Goal: Task Accomplishment & Management: Complete application form

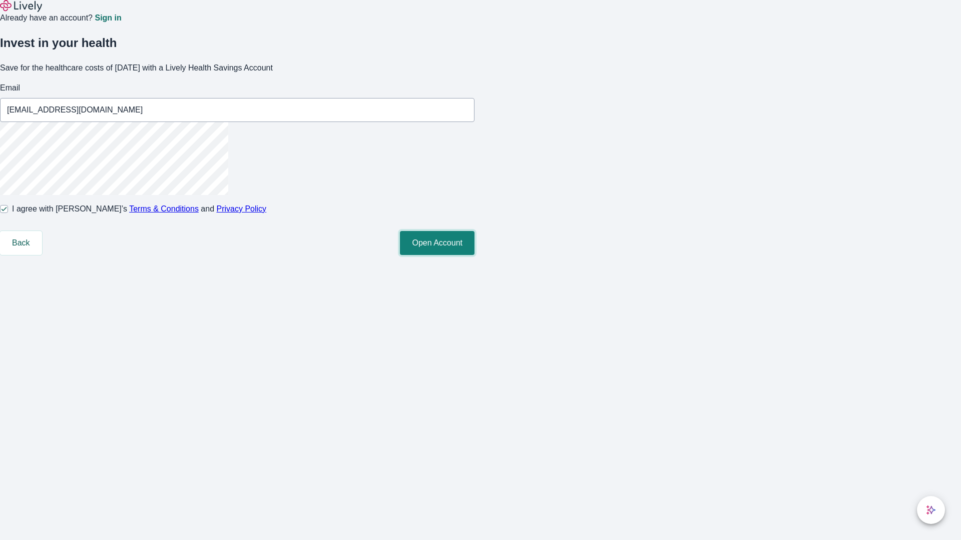
click at [474, 255] on button "Open Account" at bounding box center [437, 243] width 75 height 24
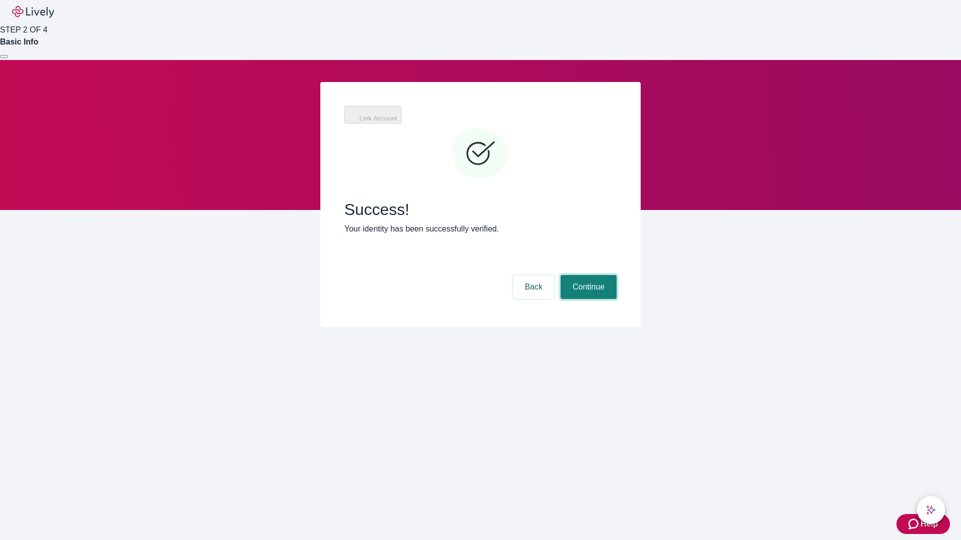
click at [587, 275] on button "Continue" at bounding box center [588, 287] width 56 height 24
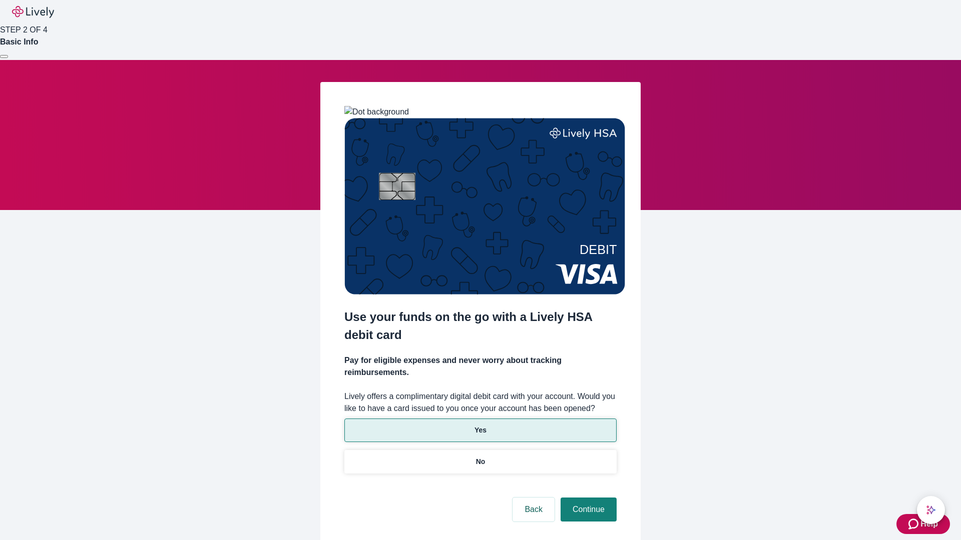
click at [480, 425] on p "Yes" at bounding box center [480, 430] width 12 height 11
click at [587, 498] on button "Continue" at bounding box center [588, 510] width 56 height 24
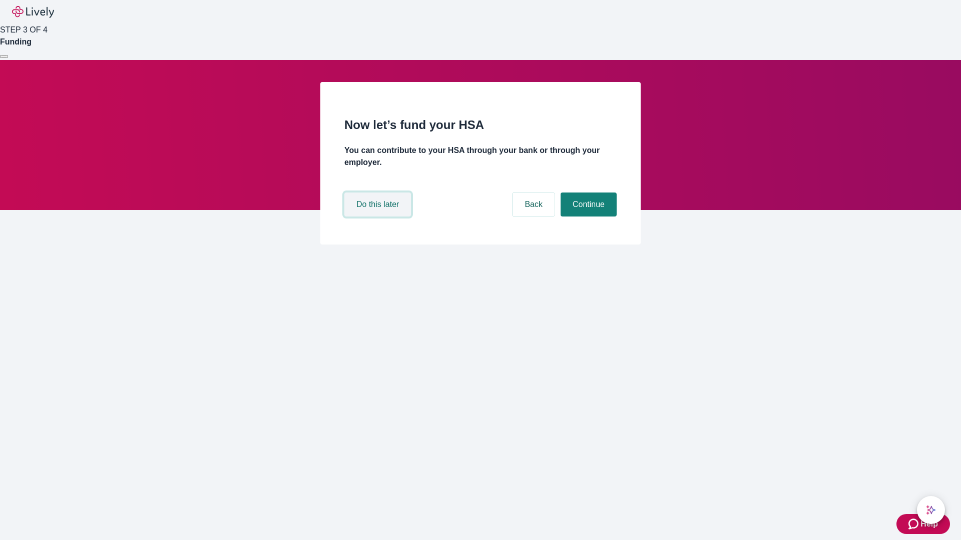
click at [379, 217] on button "Do this later" at bounding box center [377, 205] width 67 height 24
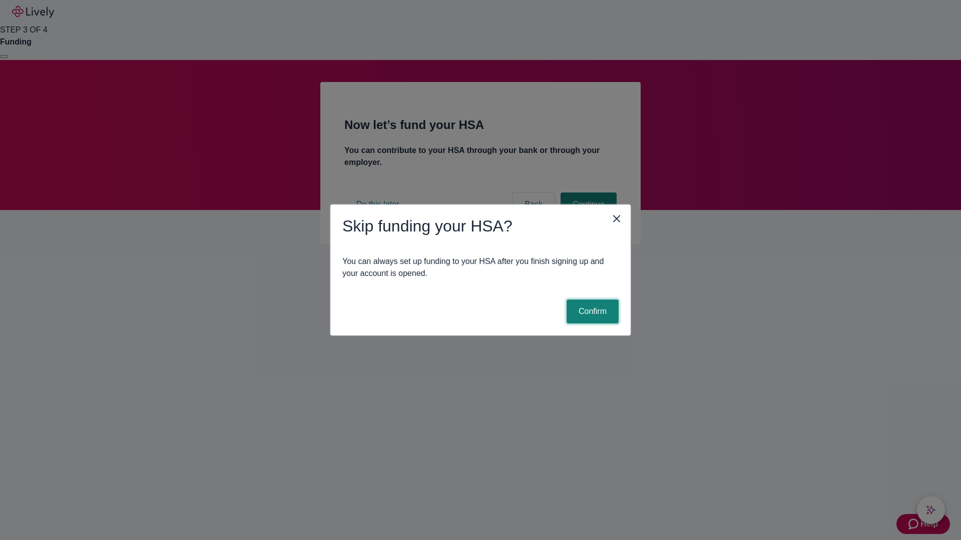
click at [591, 312] on button "Confirm" at bounding box center [592, 312] width 52 height 24
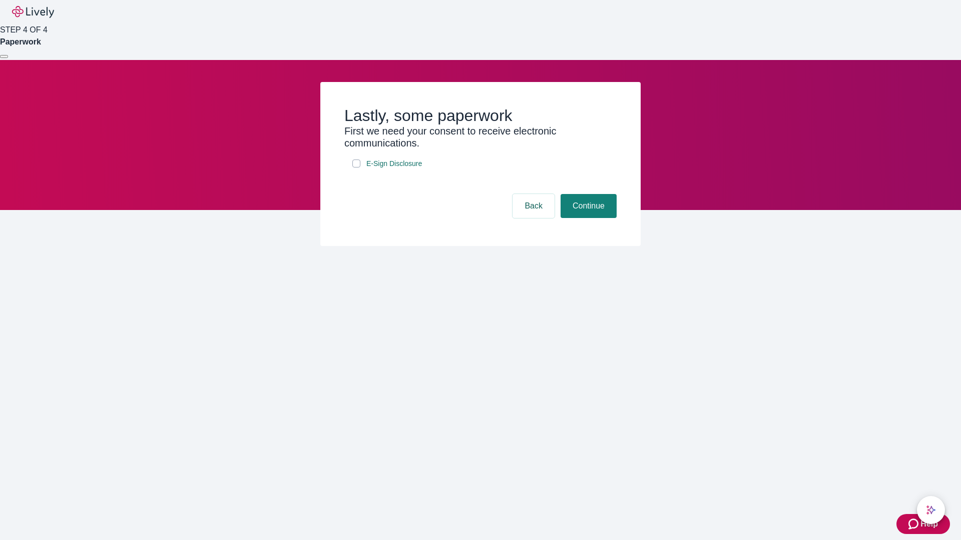
click at [356, 168] on input "E-Sign Disclosure" at bounding box center [356, 164] width 8 height 8
checkbox input "true"
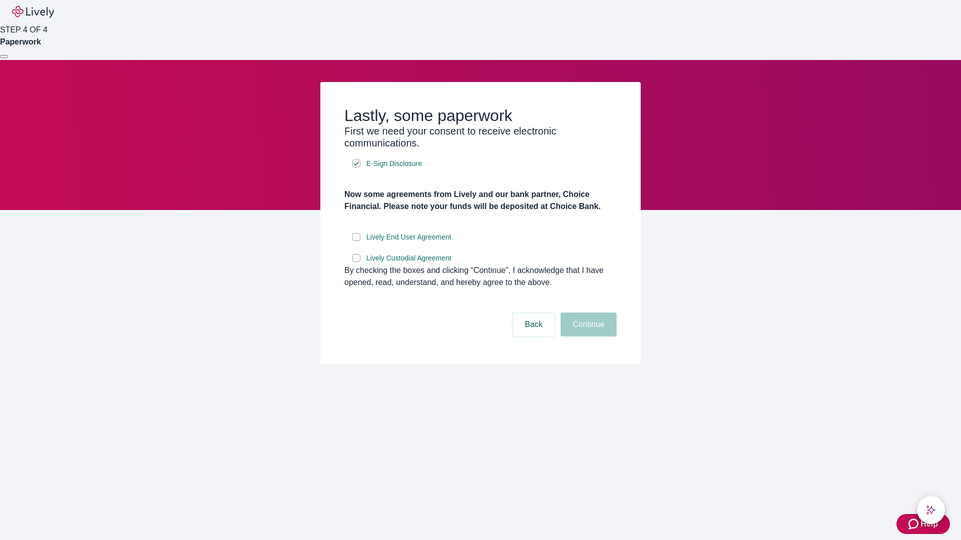
click at [356, 241] on input "Lively End User Agreement" at bounding box center [356, 237] width 8 height 8
checkbox input "true"
click at [356, 262] on input "Lively Custodial Agreement" at bounding box center [356, 258] width 8 height 8
checkbox input "true"
click at [587, 337] on button "Continue" at bounding box center [588, 325] width 56 height 24
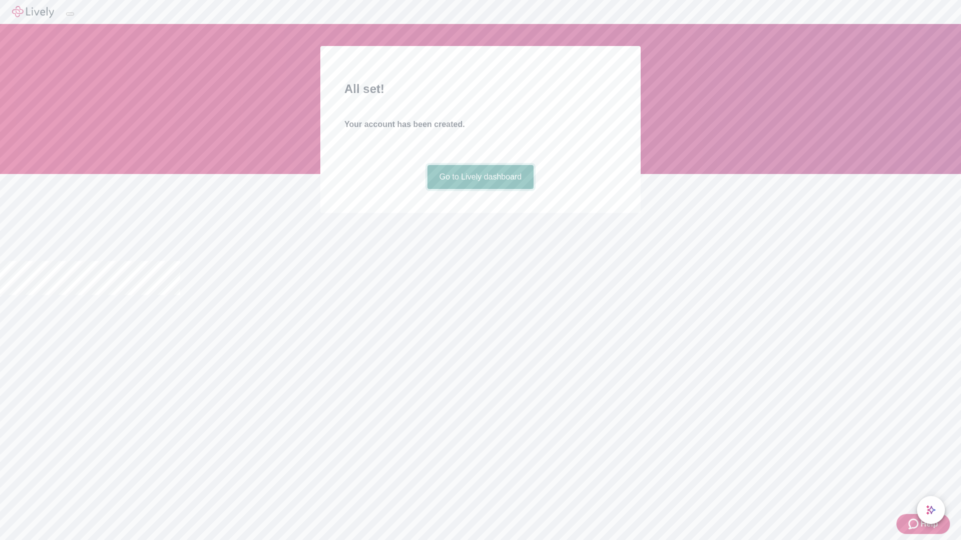
click at [480, 189] on link "Go to Lively dashboard" at bounding box center [480, 177] width 107 height 24
